Goal: Information Seeking & Learning: Learn about a topic

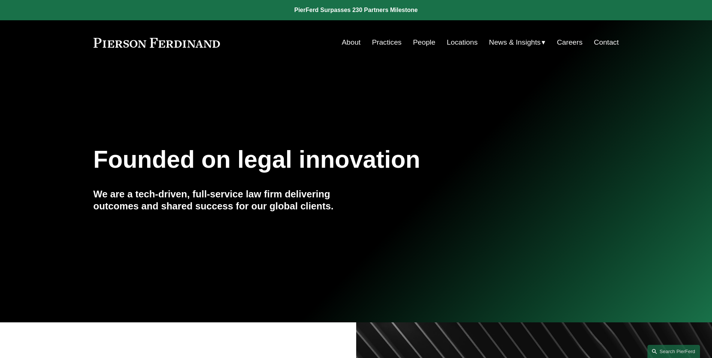
click at [423, 39] on link "People" at bounding box center [424, 42] width 23 height 14
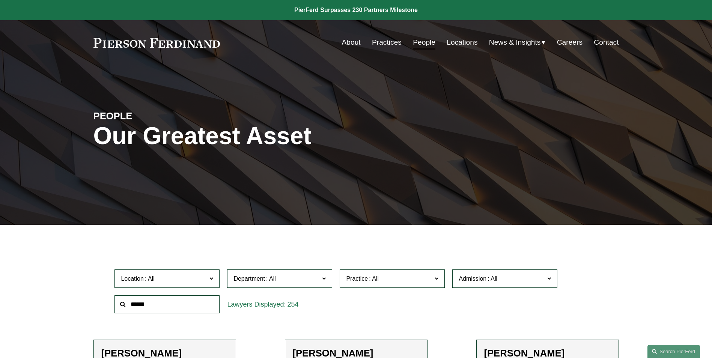
click at [206, 310] on input "text" at bounding box center [166, 304] width 105 height 18
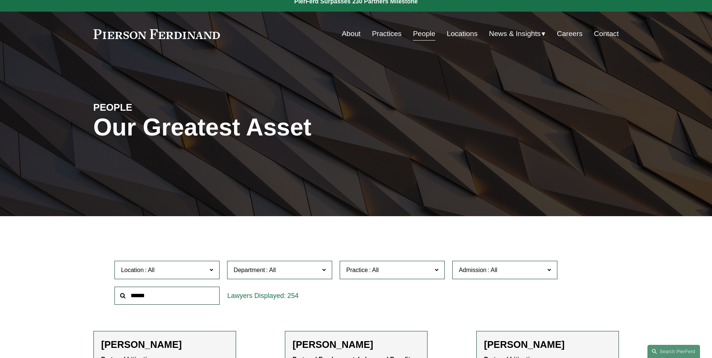
scroll to position [113, 0]
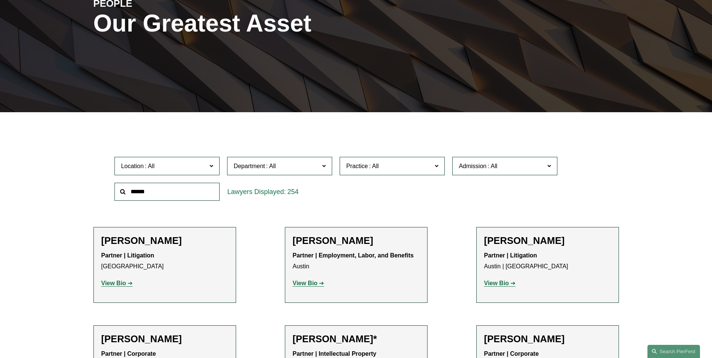
click at [106, 283] on strong "View Bio" at bounding box center [113, 283] width 25 height 6
click at [134, 194] on input "text" at bounding box center [166, 192] width 105 height 18
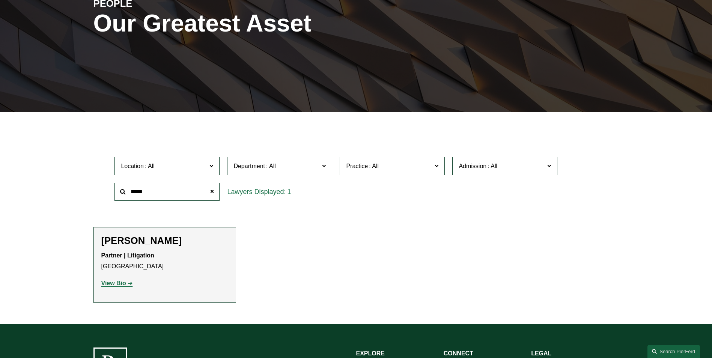
click at [117, 284] on strong "View Bio" at bounding box center [113, 283] width 25 height 6
drag, startPoint x: 153, startPoint y: 194, endPoint x: 111, endPoint y: 186, distance: 42.7
click at [111, 186] on div "*****" at bounding box center [167, 192] width 113 height 26
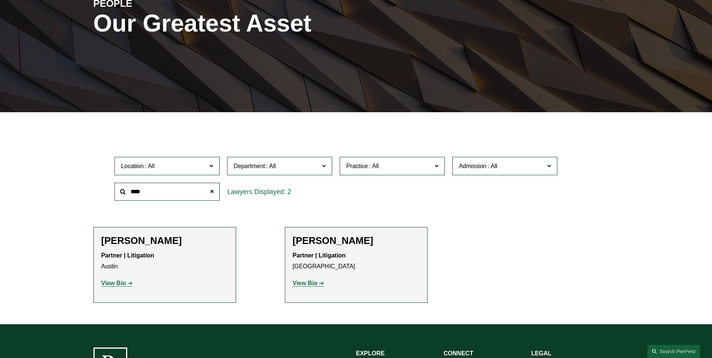
click at [121, 283] on strong "View Bio" at bounding box center [113, 283] width 25 height 6
drag, startPoint x: 114, startPoint y: 189, endPoint x: 106, endPoint y: 182, distance: 10.7
click at [97, 189] on div "Location All Atlanta Austin Boston Charlotte Chicago Cincinnati Cleveland Colum…" at bounding box center [355, 178] width 525 height 51
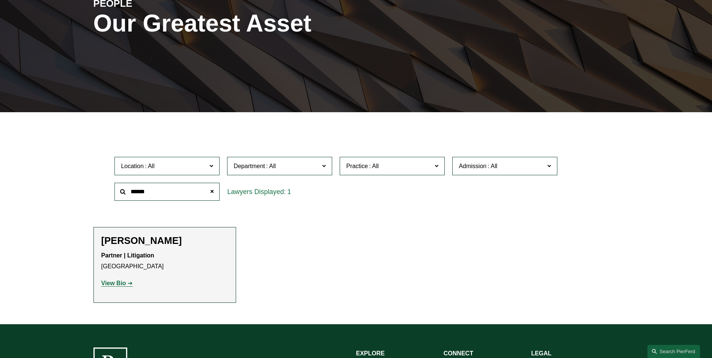
click at [113, 285] on strong "View Bio" at bounding box center [113, 283] width 25 height 6
drag, startPoint x: 143, startPoint y: 191, endPoint x: 2, endPoint y: 183, distance: 140.6
click at [2, 183] on div "Filter Location All Atlanta Austin Boston Charlotte Chicago Cincinnati Clevelan…" at bounding box center [356, 223] width 712 height 201
type input "********"
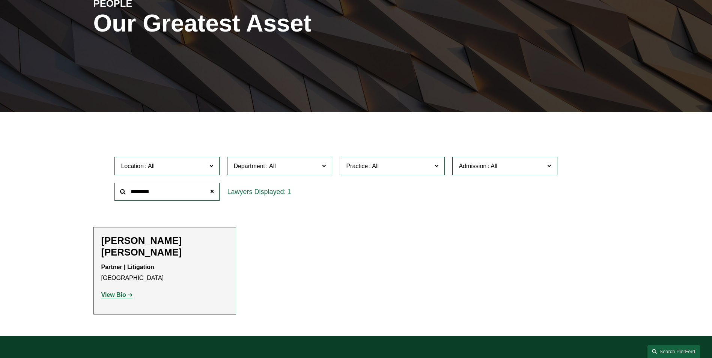
click at [122, 292] on strong "View Bio" at bounding box center [113, 295] width 25 height 6
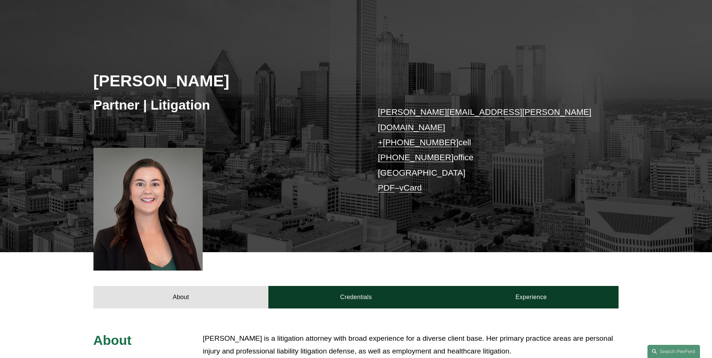
scroll to position [263, 0]
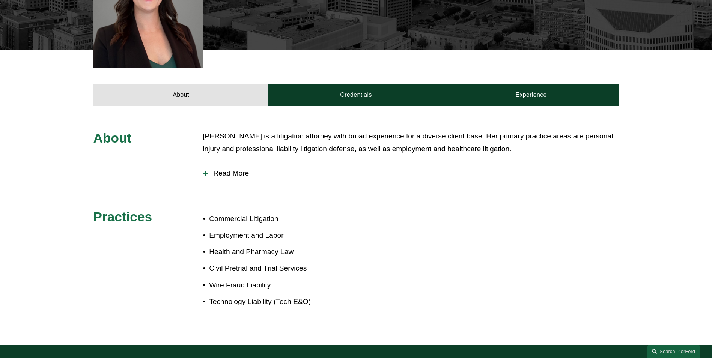
click at [204, 171] on div at bounding box center [205, 173] width 5 height 5
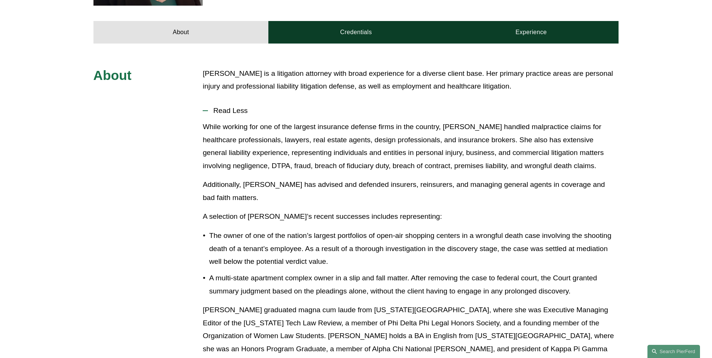
scroll to position [150, 0]
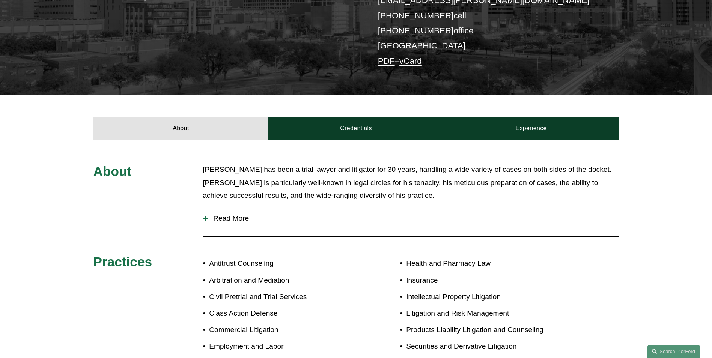
scroll to position [188, 0]
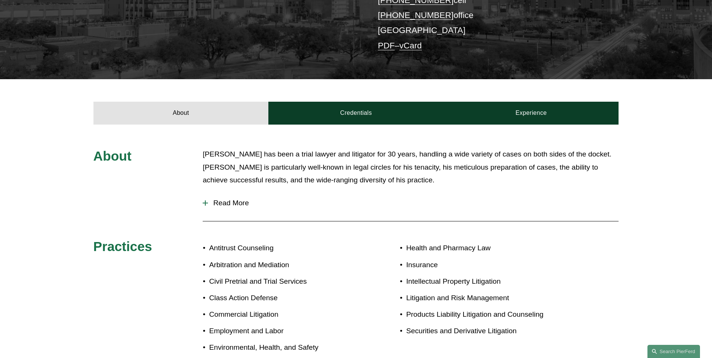
click at [206, 204] on div at bounding box center [205, 202] width 5 height 5
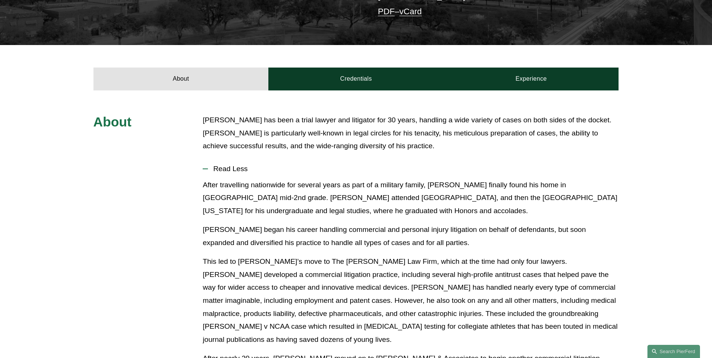
scroll to position [338, 0]
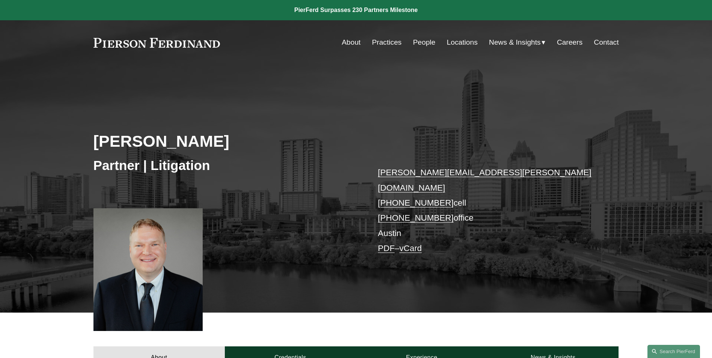
scroll to position [263, 0]
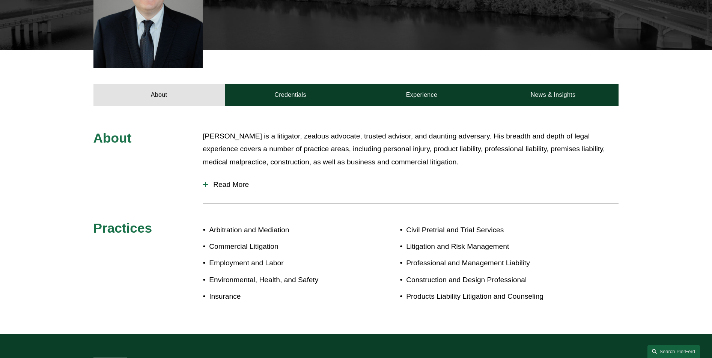
click at [206, 182] on div at bounding box center [205, 184] width 5 height 5
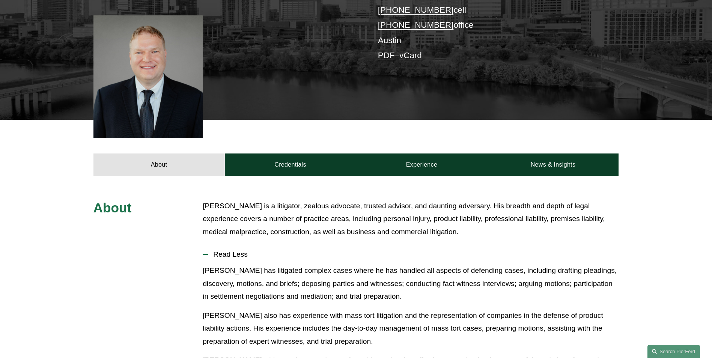
scroll to position [75, 0]
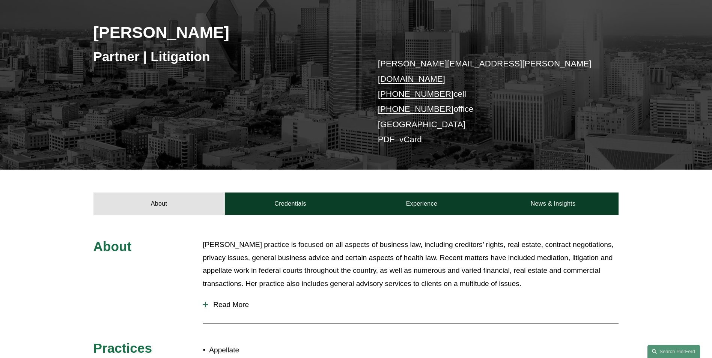
scroll to position [150, 0]
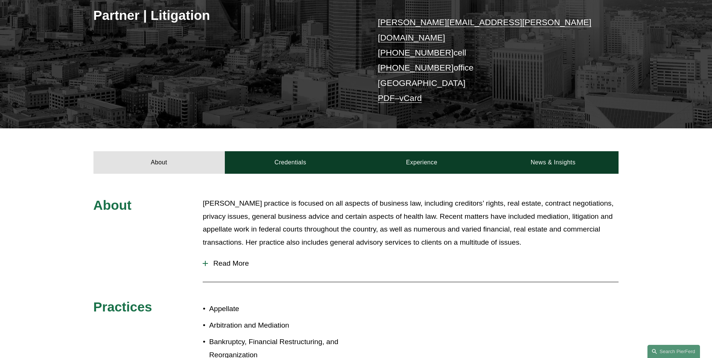
click at [206, 261] on div at bounding box center [205, 263] width 5 height 5
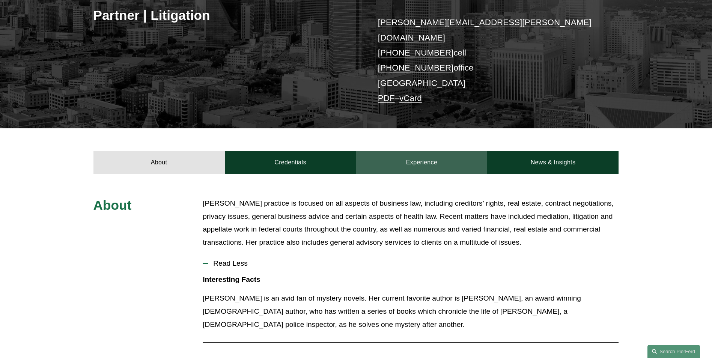
click at [415, 151] on link "Experience" at bounding box center [421, 162] width 131 height 23
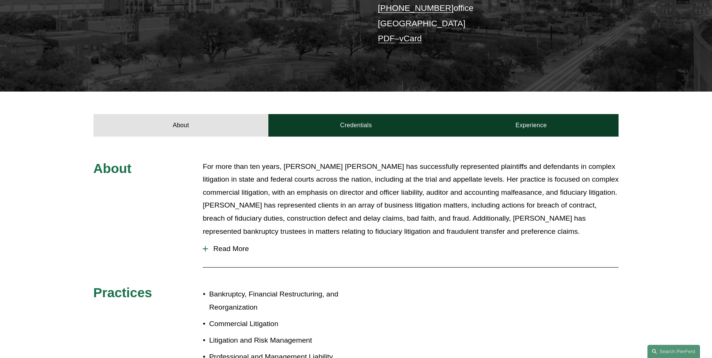
scroll to position [225, 0]
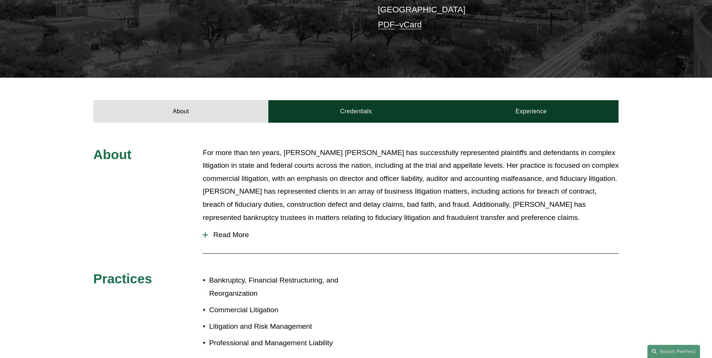
click at [206, 235] on div at bounding box center [205, 235] width 5 height 1
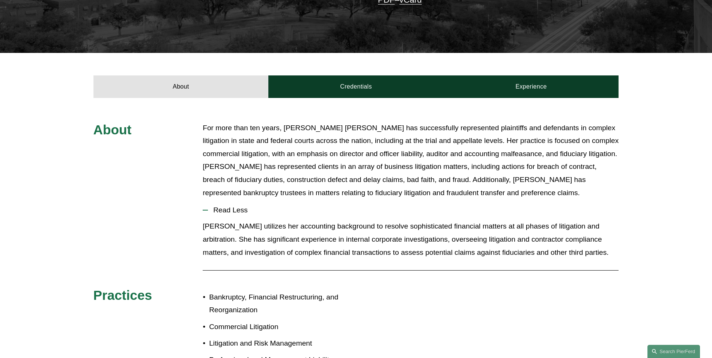
scroll to position [178, 0]
